Goal: Go to known website: Go to known website

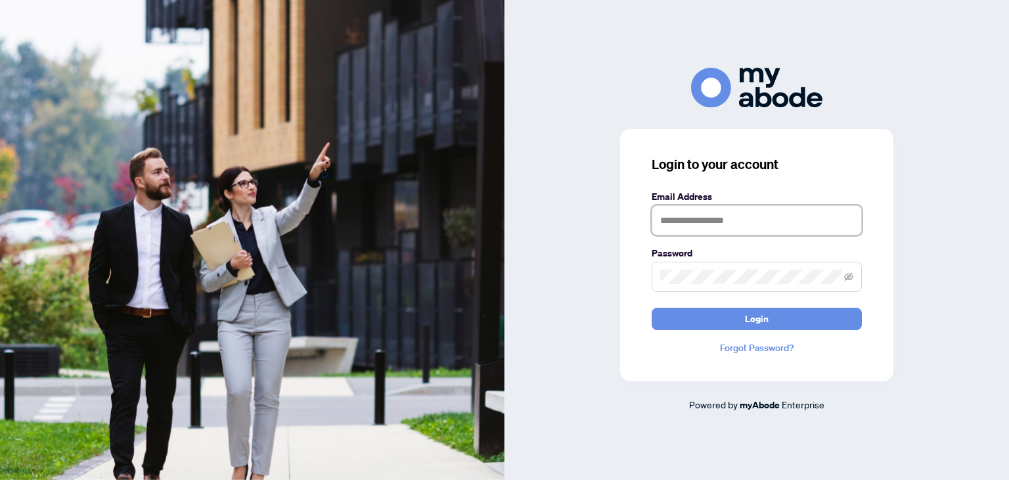
click at [722, 221] on input "text" at bounding box center [757, 220] width 210 height 30
type input "**********"
click at [851, 277] on icon "eye-invisible" at bounding box center [848, 276] width 9 height 9
click at [652, 307] on button "Login" at bounding box center [757, 318] width 210 height 22
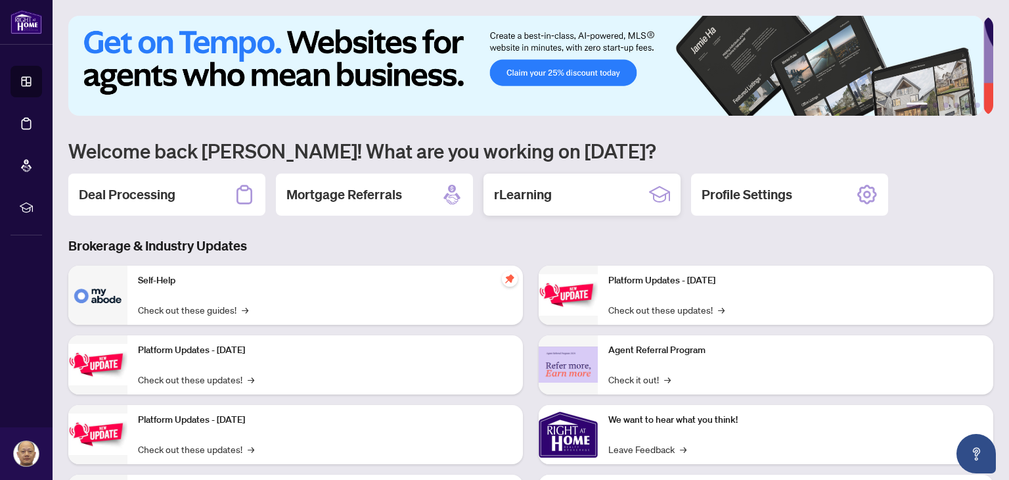
click at [579, 197] on div "rLearning" at bounding box center [582, 194] width 197 height 42
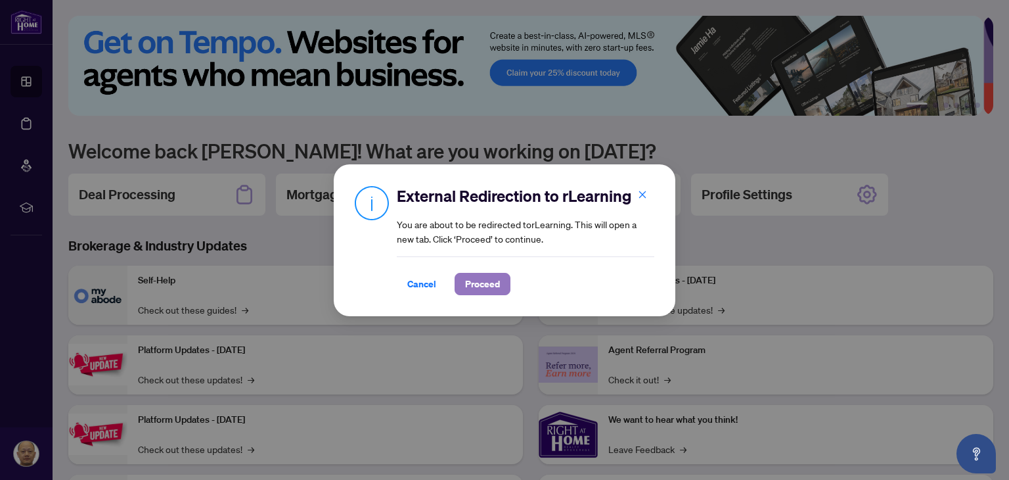
click at [481, 287] on span "Proceed" at bounding box center [482, 283] width 35 height 21
